Goal: Task Accomplishment & Management: Use online tool/utility

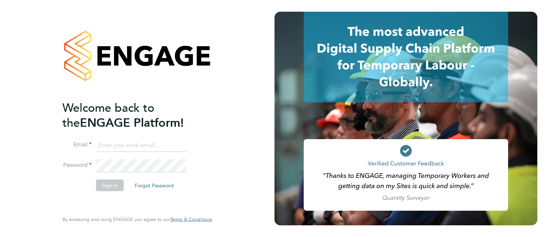
click at [118, 145] on input at bounding box center [141, 145] width 90 height 13
type input "csi.admin@uk.g4s.com"
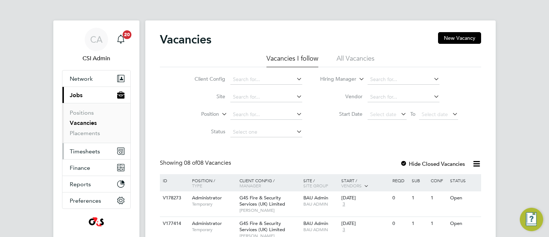
click at [86, 151] on span "Timesheets" at bounding box center [85, 151] width 30 height 7
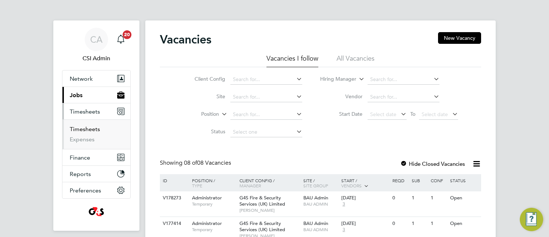
click at [92, 127] on link "Timesheets" at bounding box center [85, 129] width 30 height 7
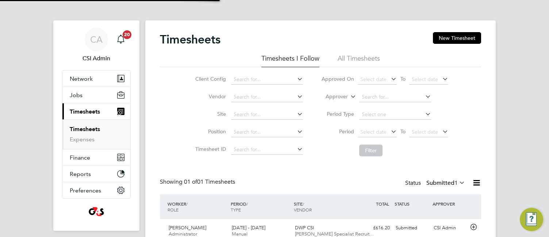
scroll to position [19, 64]
click at [171, 160] on div "Client Config Vendor Site Position Timesheet ID Approved On Select date To Sele…" at bounding box center [320, 113] width 321 height 93
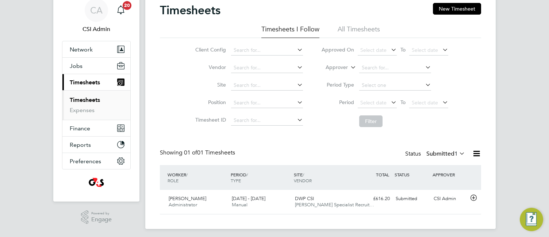
scroll to position [33, 0]
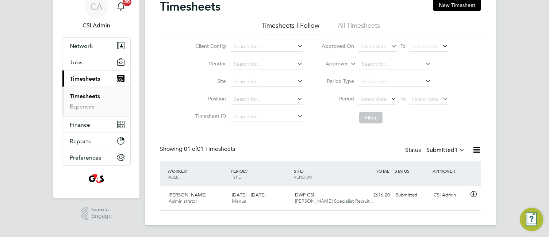
click at [431, 147] on label "Submitted 1" at bounding box center [445, 149] width 39 height 7
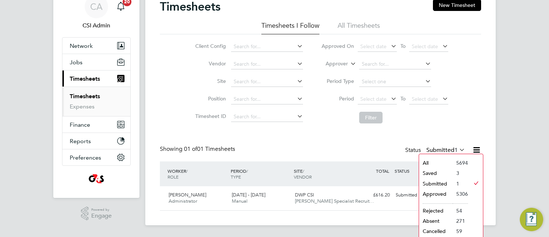
click at [428, 192] on li "Approved" at bounding box center [436, 194] width 34 height 10
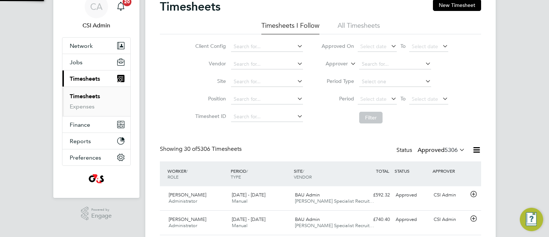
scroll to position [0, 0]
click at [183, 119] on div "Client Config Vendor Site Position Timesheet ID Approved On Select date To Sele…" at bounding box center [320, 80] width 321 height 93
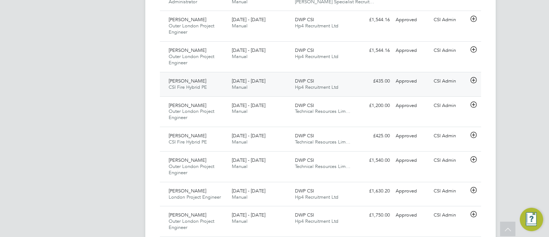
click at [357, 81] on div "£435.00 Approved" at bounding box center [374, 81] width 38 height 12
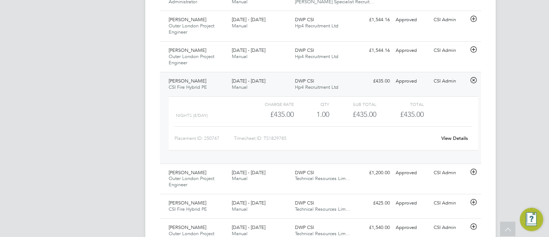
click at [452, 135] on link "View Details" at bounding box center [454, 138] width 27 height 6
